Goal: Transaction & Acquisition: Purchase product/service

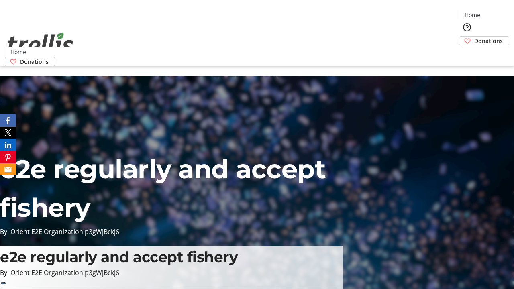
click at [474, 37] on span "Donations" at bounding box center [488, 41] width 29 height 8
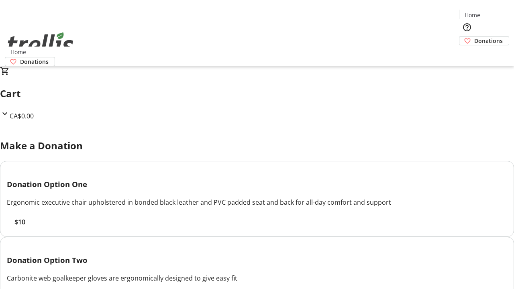
click at [25, 227] on span "$10" at bounding box center [19, 222] width 11 height 10
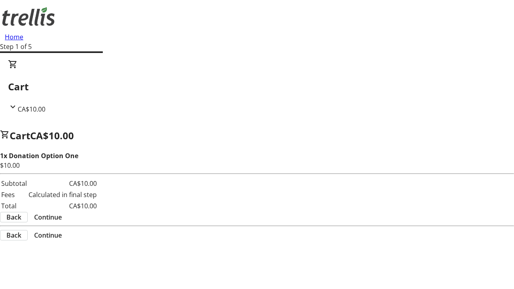
select select "CA"
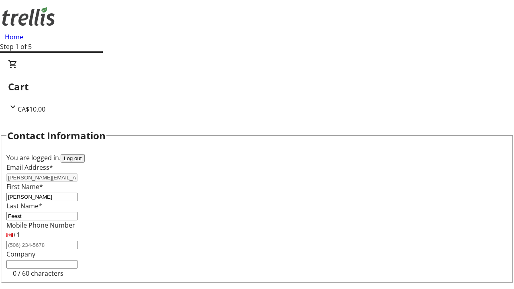
type input "[STREET_ADDRESS][PERSON_NAME]"
type input "Kelowna"
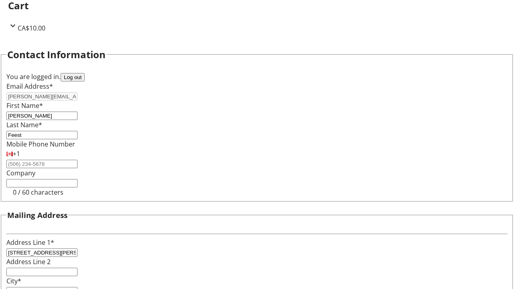
select select "BC"
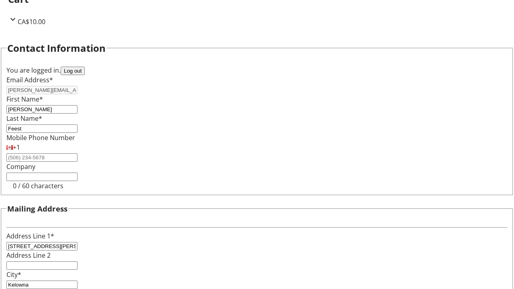
type input "Kelowna"
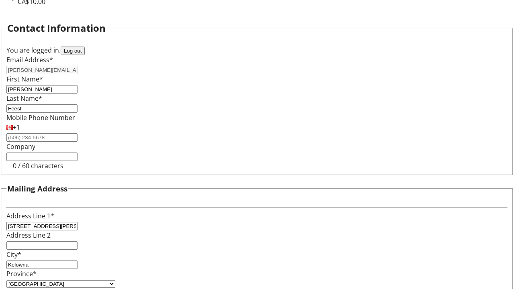
type input "V1Y 0C2"
